Goal: Task Accomplishment & Management: Complete application form

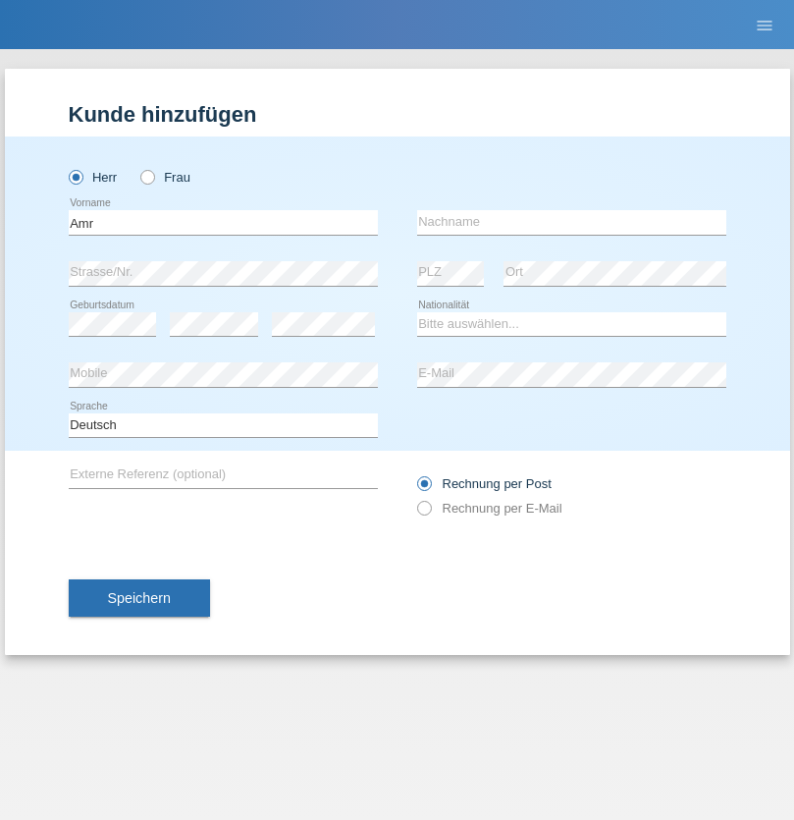
type input "Amr"
click at [571, 222] on input "text" at bounding box center [571, 222] width 309 height 25
type input "Abouelwafa"
select select "CH"
radio input "true"
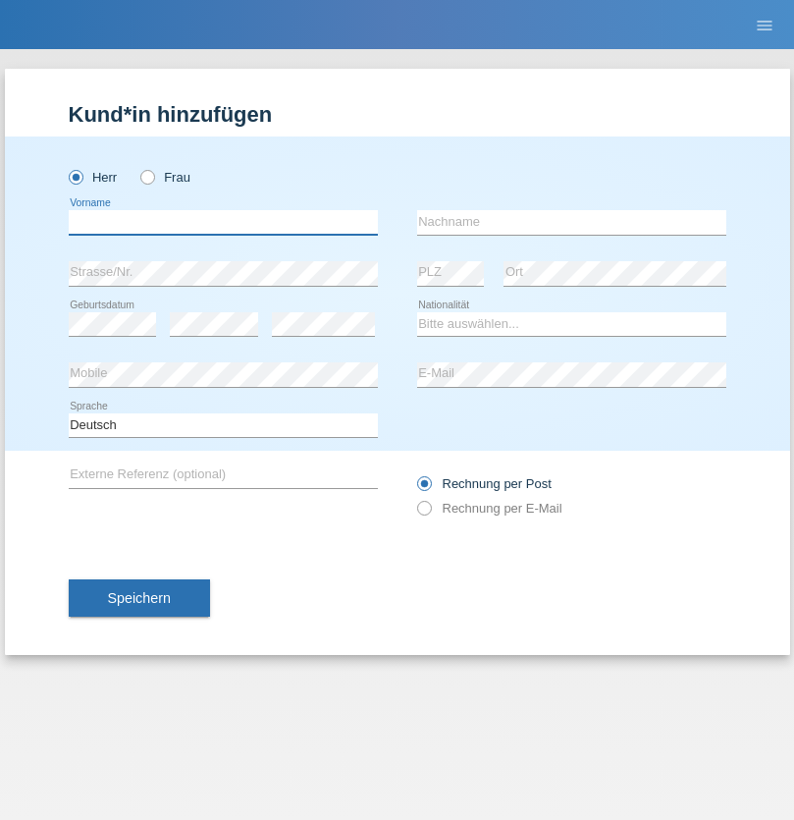
click at [223, 222] on input "text" at bounding box center [223, 222] width 309 height 25
type input "Amr"
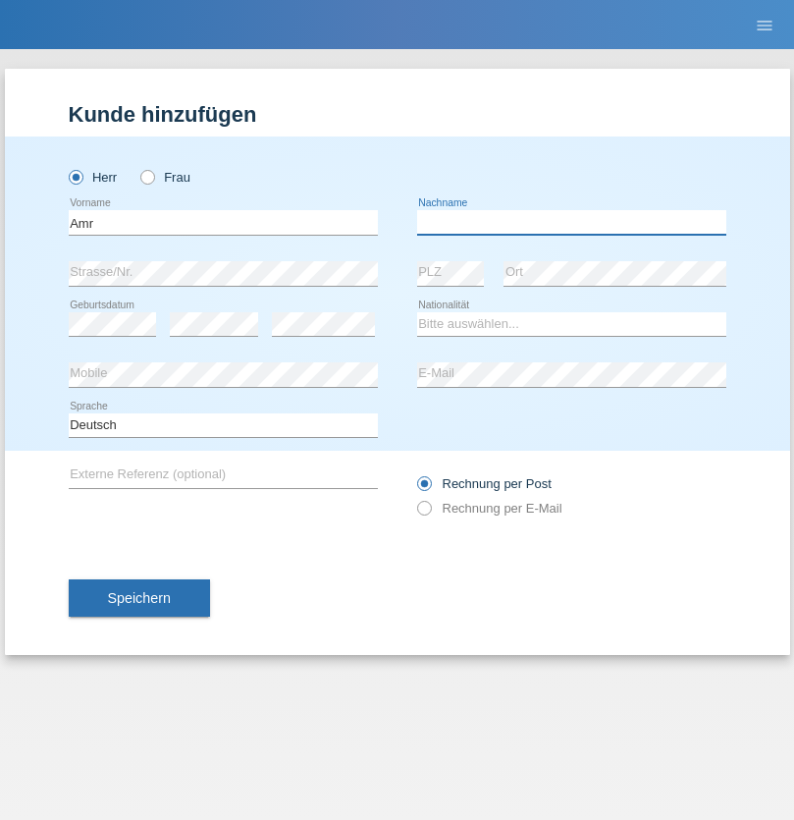
click at [571, 222] on input "text" at bounding box center [571, 222] width 309 height 25
type input "Abouelwafa"
select select "CH"
radio input "true"
click at [223, 222] on input "text" at bounding box center [223, 222] width 309 height 25
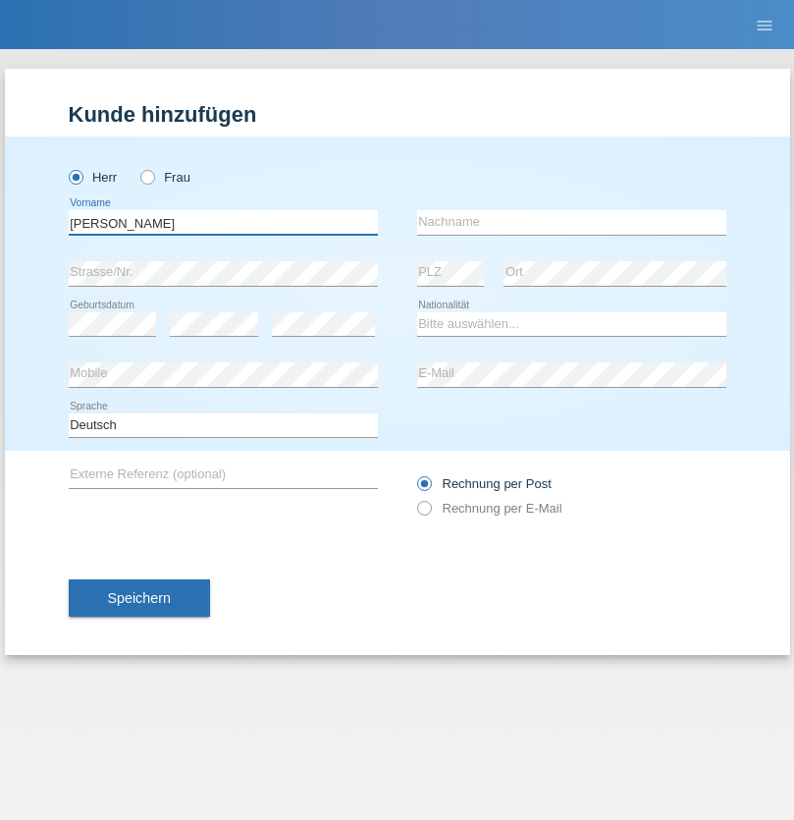
type input "Jörg"
click at [571, 222] on input "text" at bounding box center [571, 222] width 309 height 25
type input "Traksel"
select select "DE"
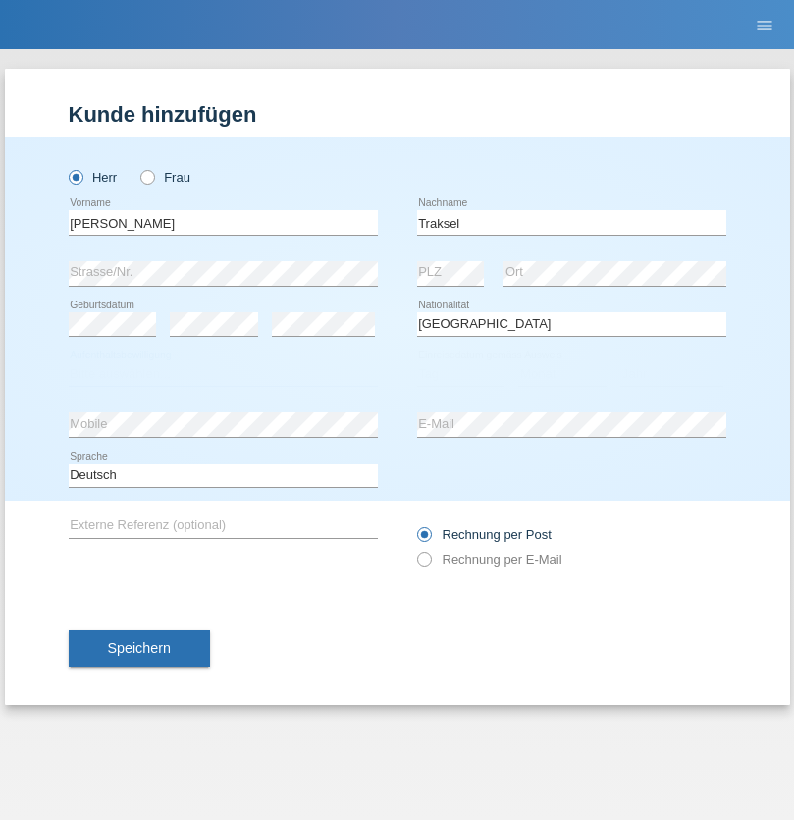
select select "C"
select select "01"
select select "07"
select select "2008"
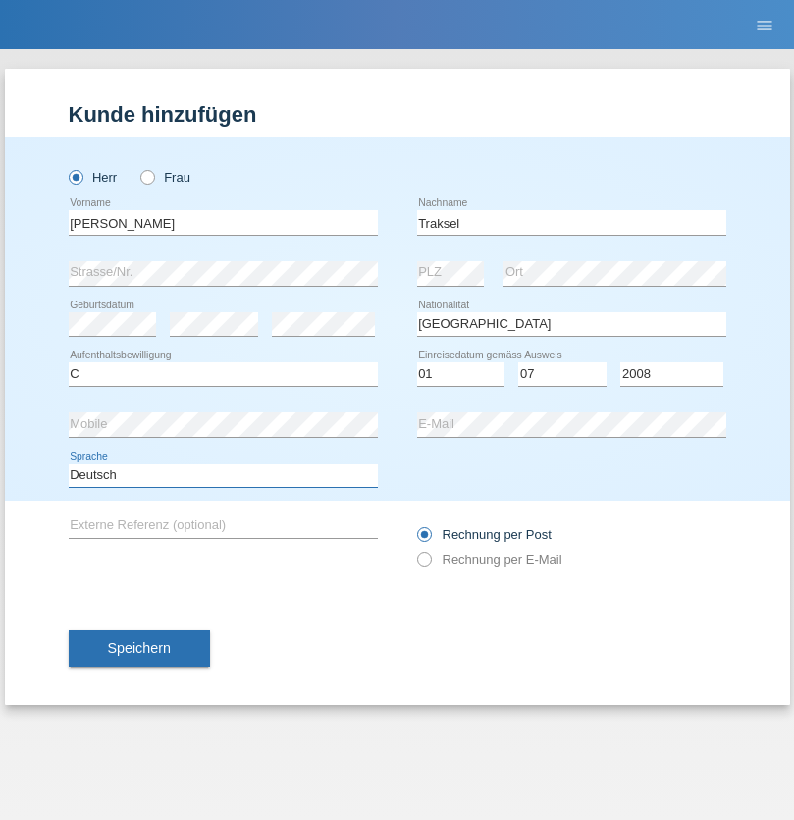
select select "en"
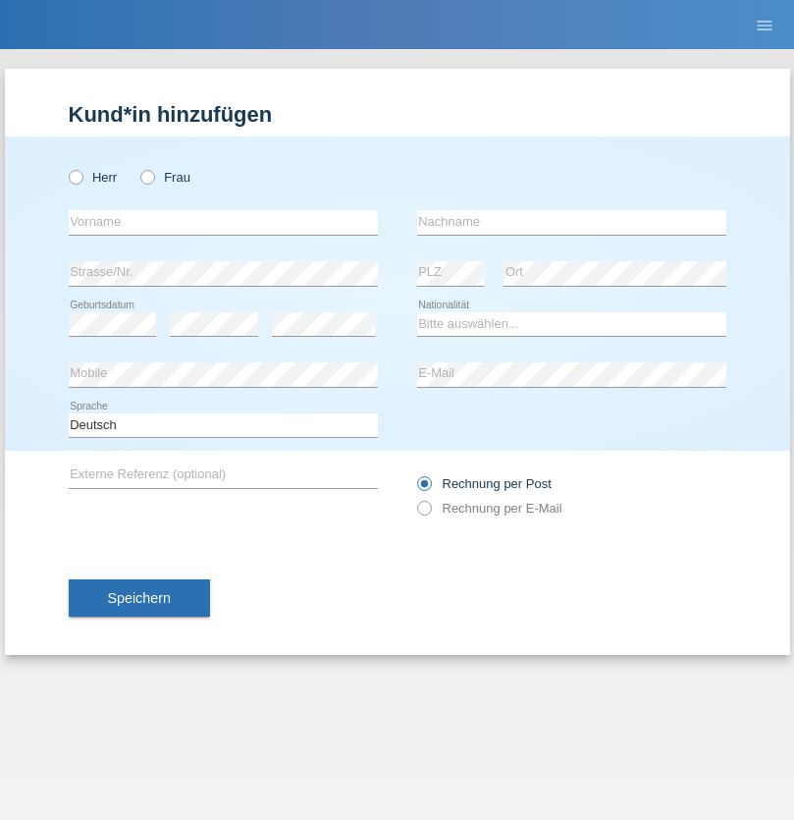
radio input "true"
select select "RS"
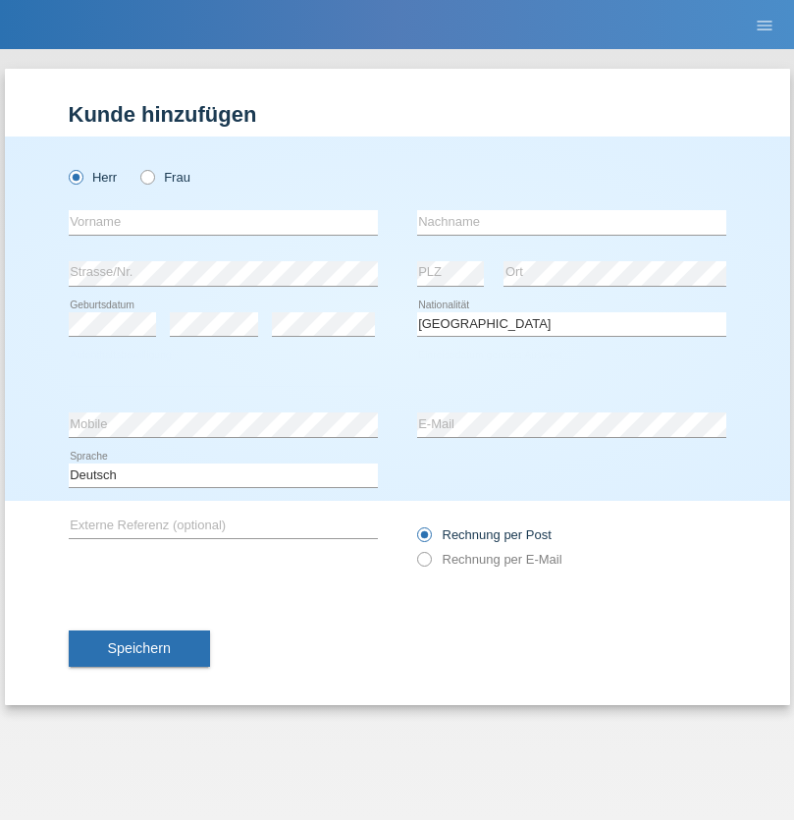
select select "C"
select select "08"
select select "10"
select select "2006"
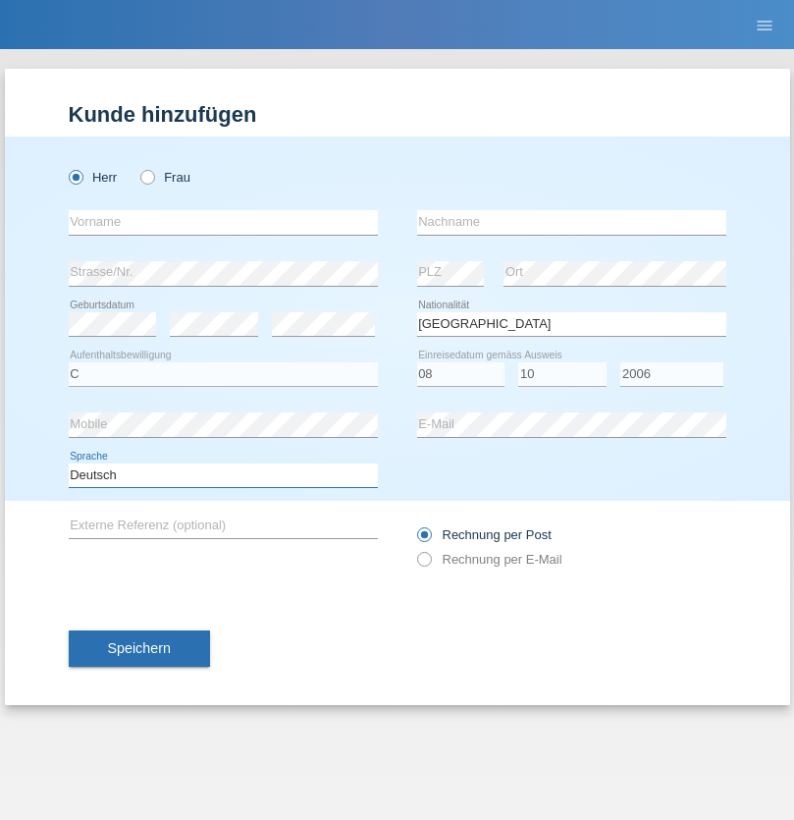
select select "en"
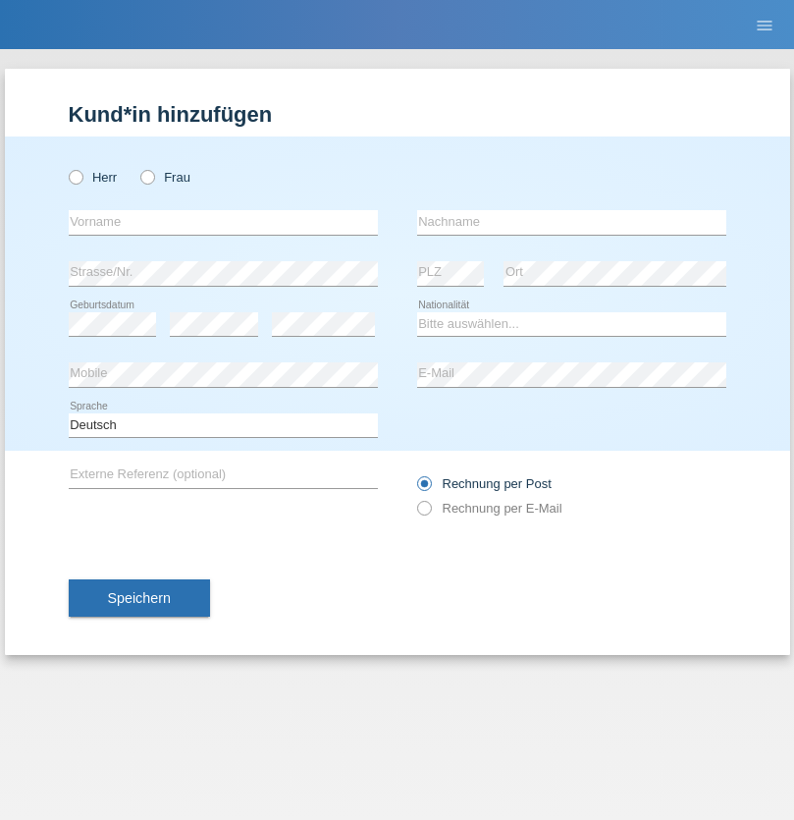
radio input "true"
click at [223, 222] on input "text" at bounding box center [223, 222] width 309 height 25
type input "Sladjan"
click at [571, 222] on input "text" at bounding box center [571, 222] width 309 height 25
type input "Pejic"
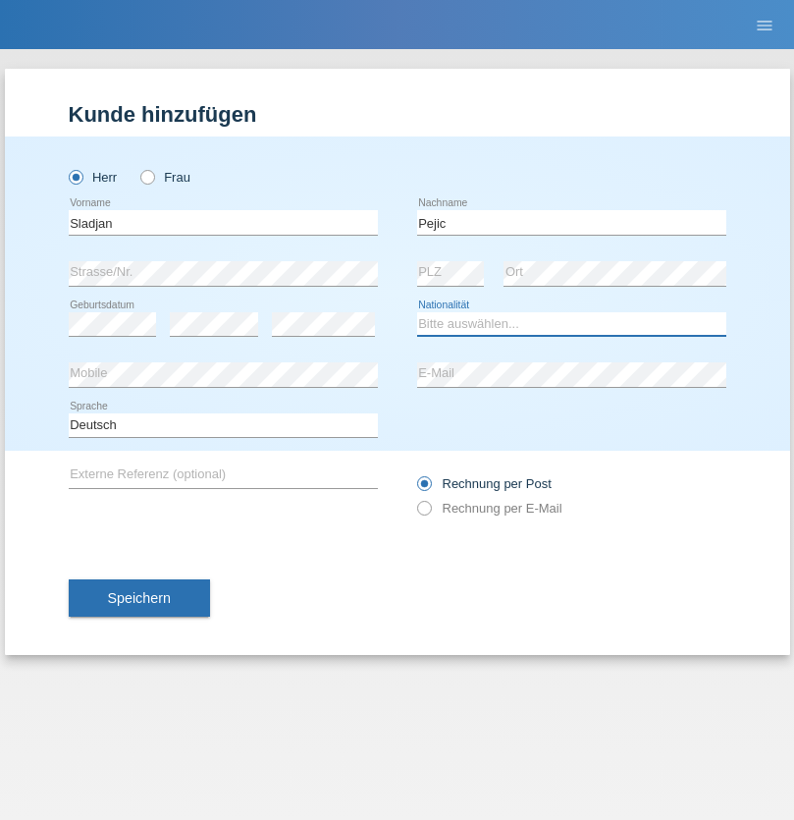
select select "CH"
radio input "true"
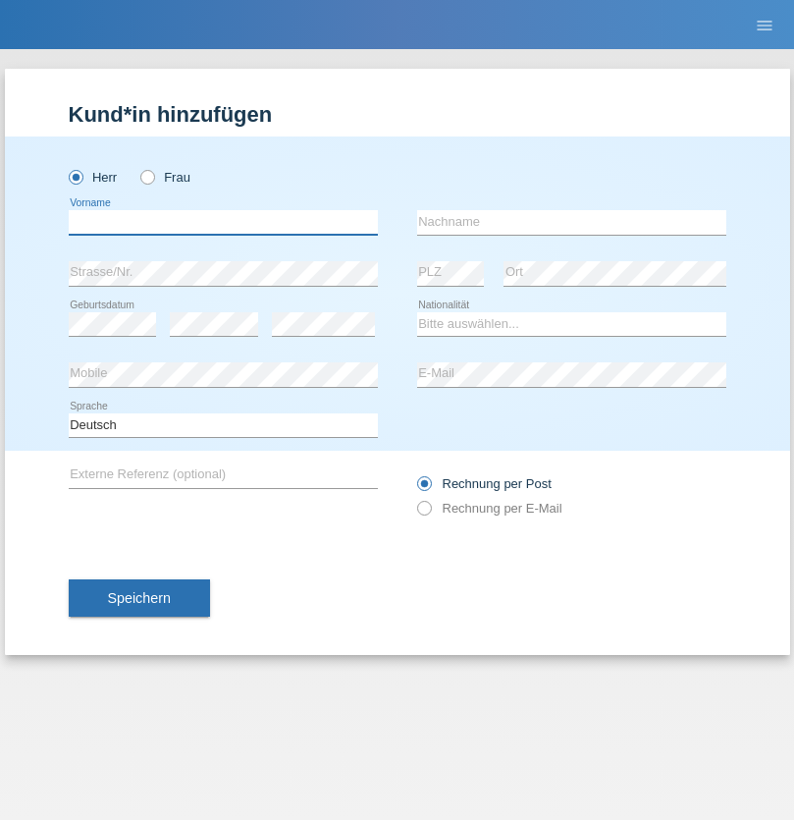
click at [223, 222] on input "text" at bounding box center [223, 222] width 309 height 25
type input "Mohammad Qais"
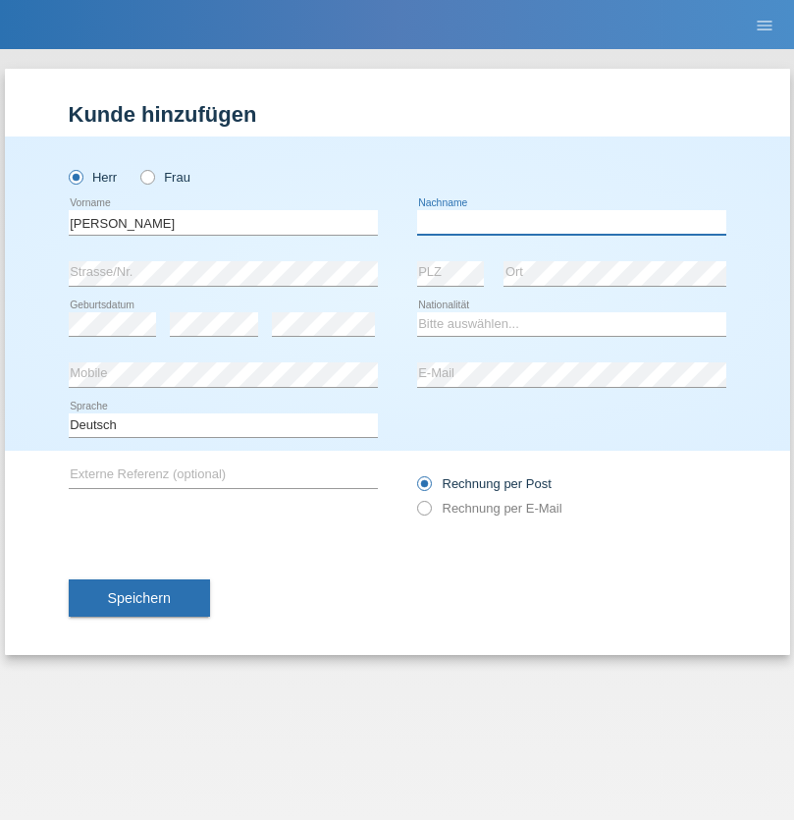
click at [571, 222] on input "text" at bounding box center [571, 222] width 309 height 25
type input "Nemani"
select select "AF"
select select "C"
select select "02"
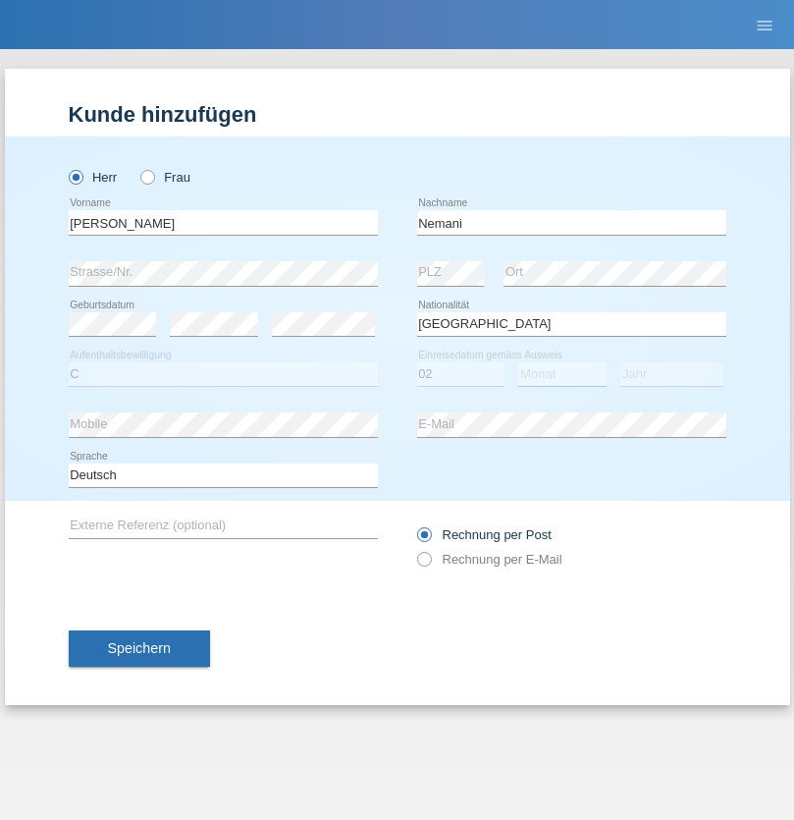
select select "01"
select select "2021"
